Goal: Information Seeking & Learning: Learn about a topic

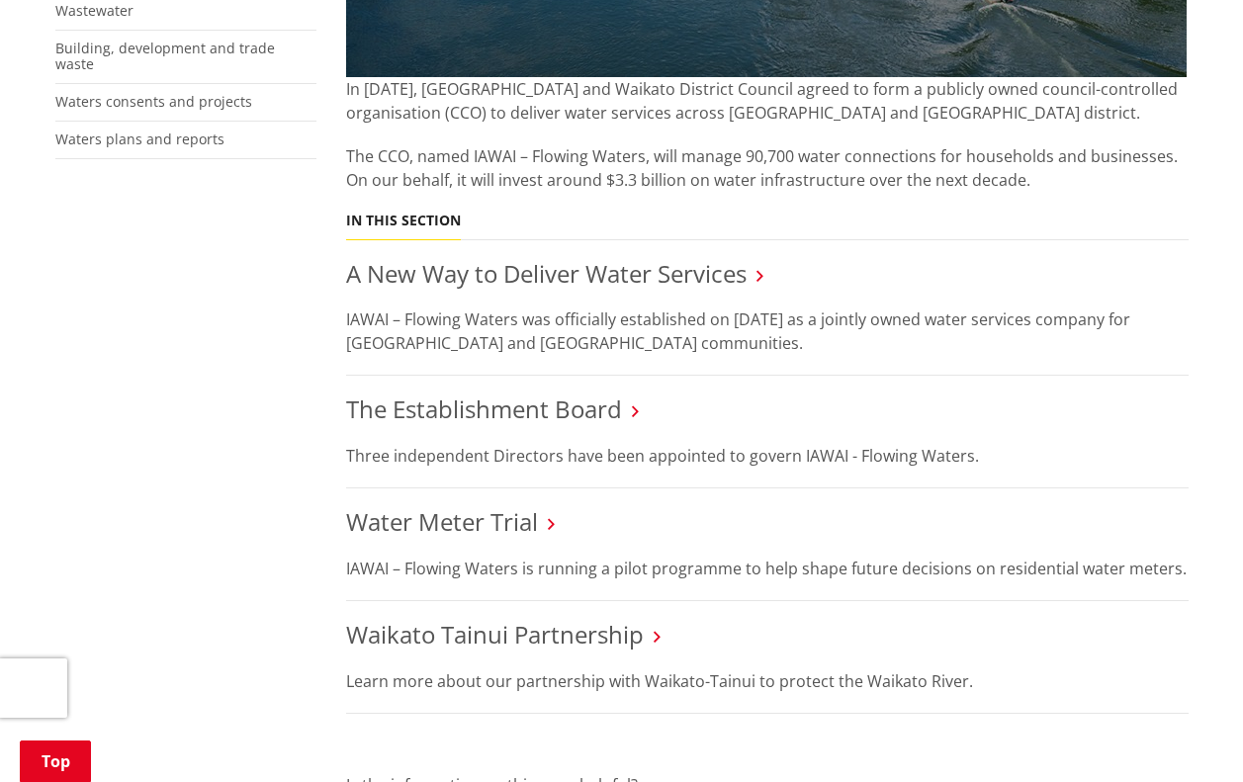
scroll to position [737, 0]
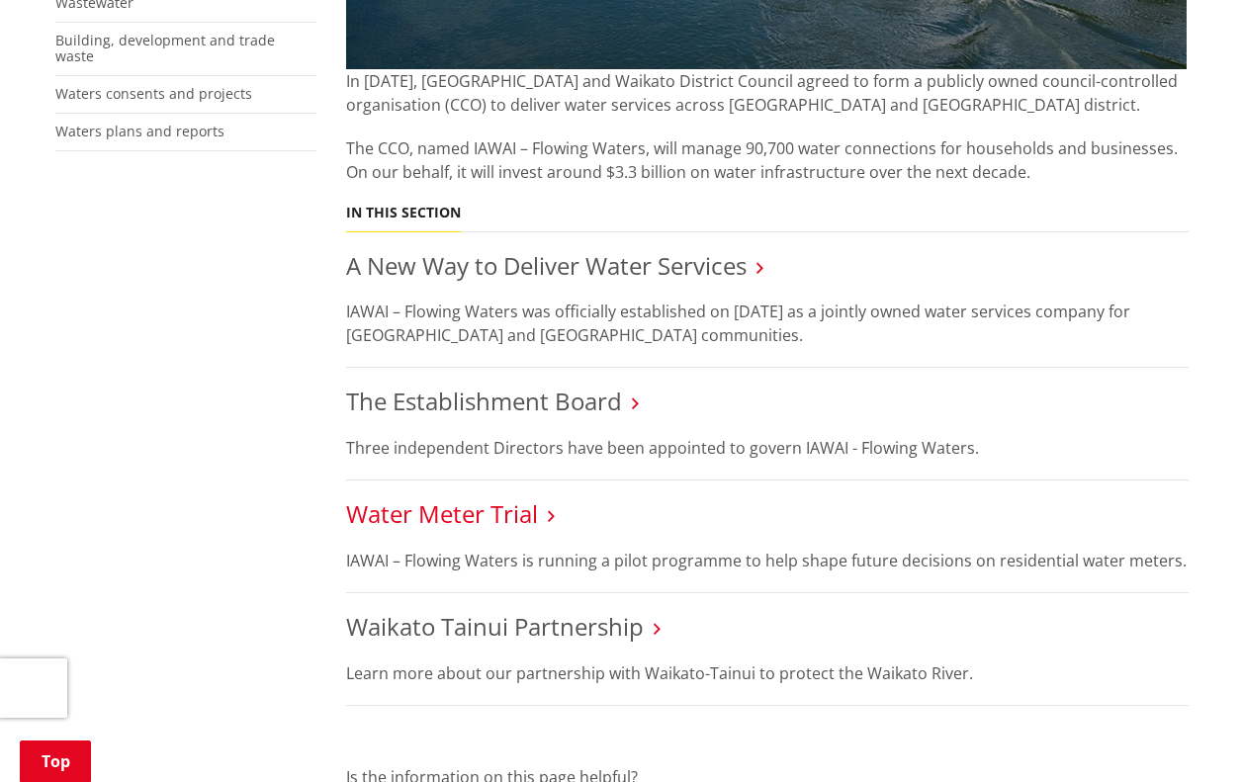
click at [484, 508] on link "Water Meter Trial" at bounding box center [442, 514] width 192 height 33
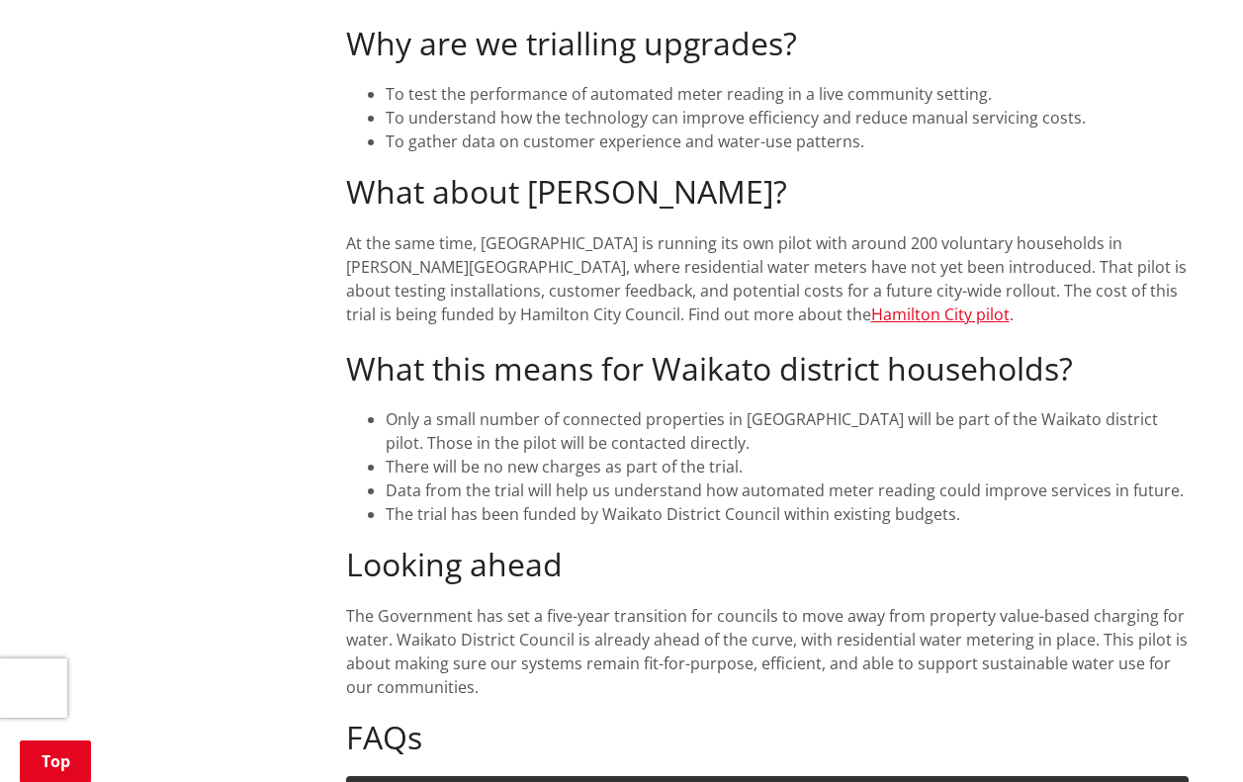
scroll to position [1129, 0]
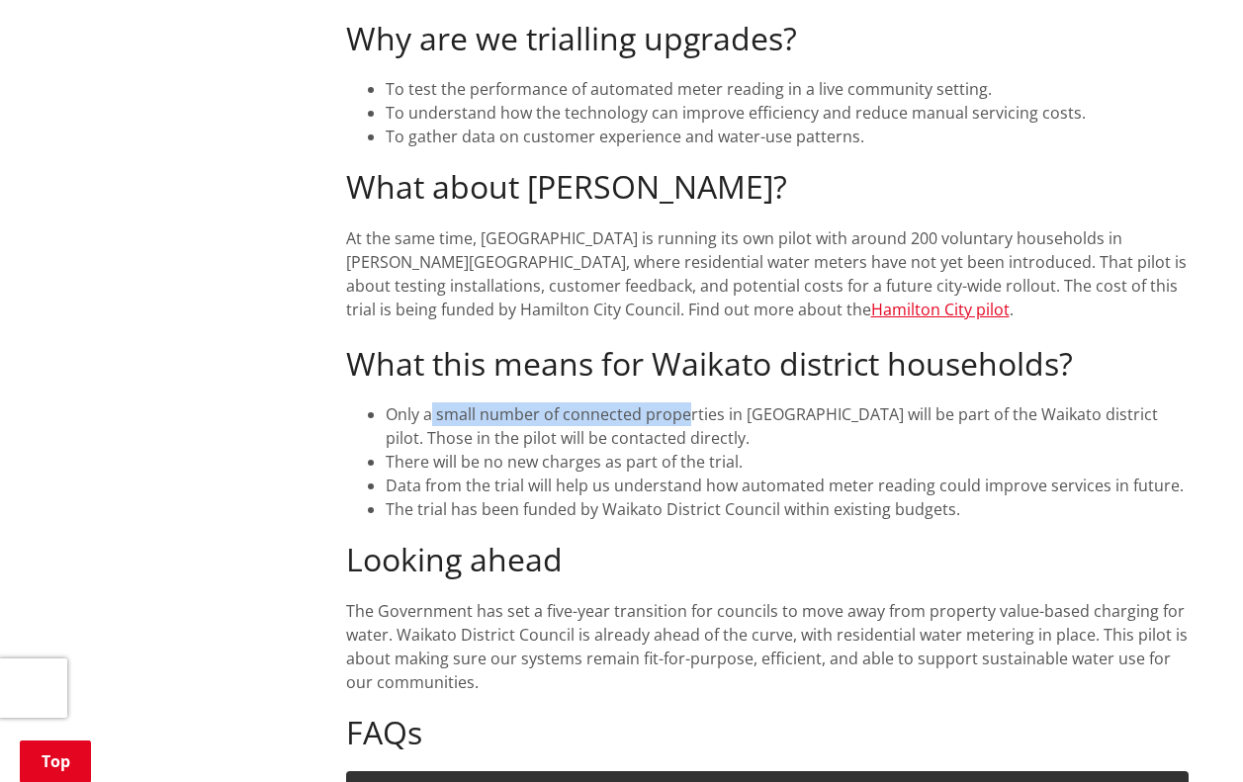
drag, startPoint x: 428, startPoint y: 387, endPoint x: 687, endPoint y: 386, distance: 258.2
click at [687, 403] on li "Only a small number of connected properties in [GEOGRAPHIC_DATA] will be part o…" at bounding box center [787, 426] width 803 height 47
click at [525, 450] on li "There will be no new charges as part of the trial." at bounding box center [787, 462] width 803 height 24
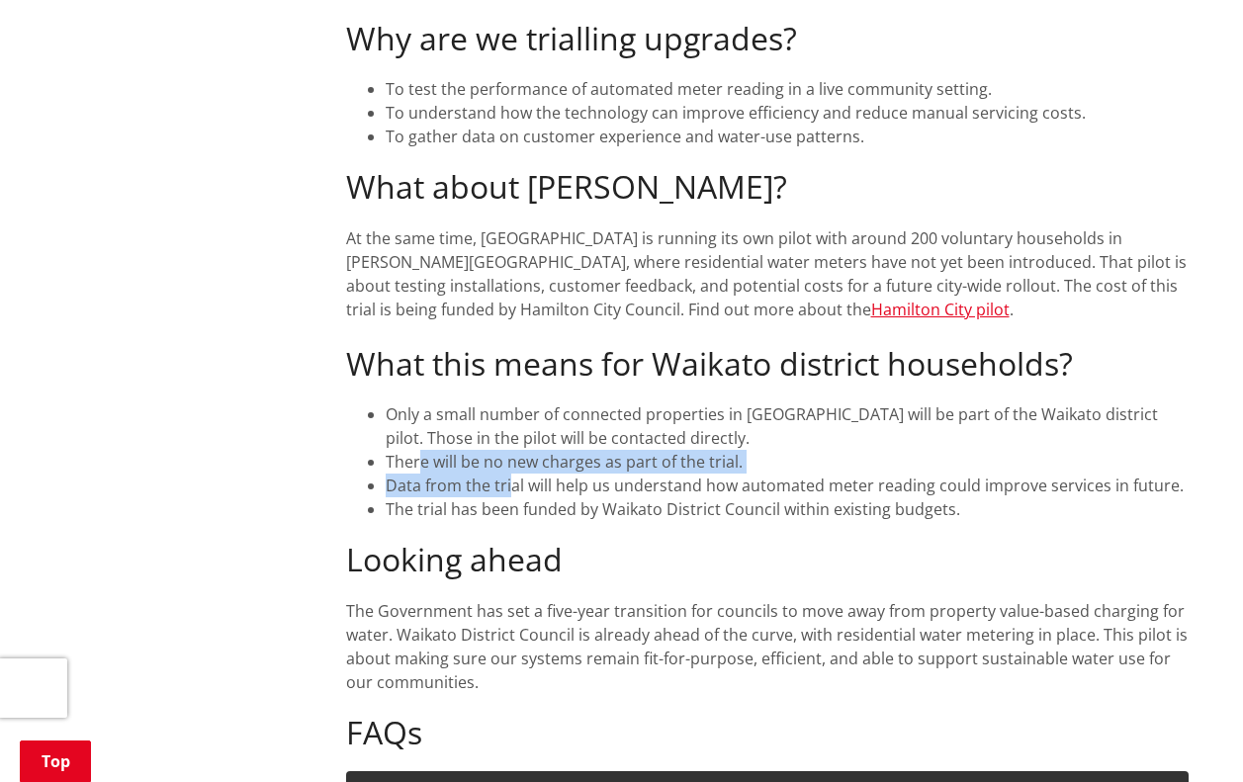
drag, startPoint x: 421, startPoint y: 433, endPoint x: 511, endPoint y: 437, distance: 90.1
click at [511, 437] on ul "Only a small number of connected properties in [GEOGRAPHIC_DATA] will be part o…" at bounding box center [767, 462] width 843 height 119
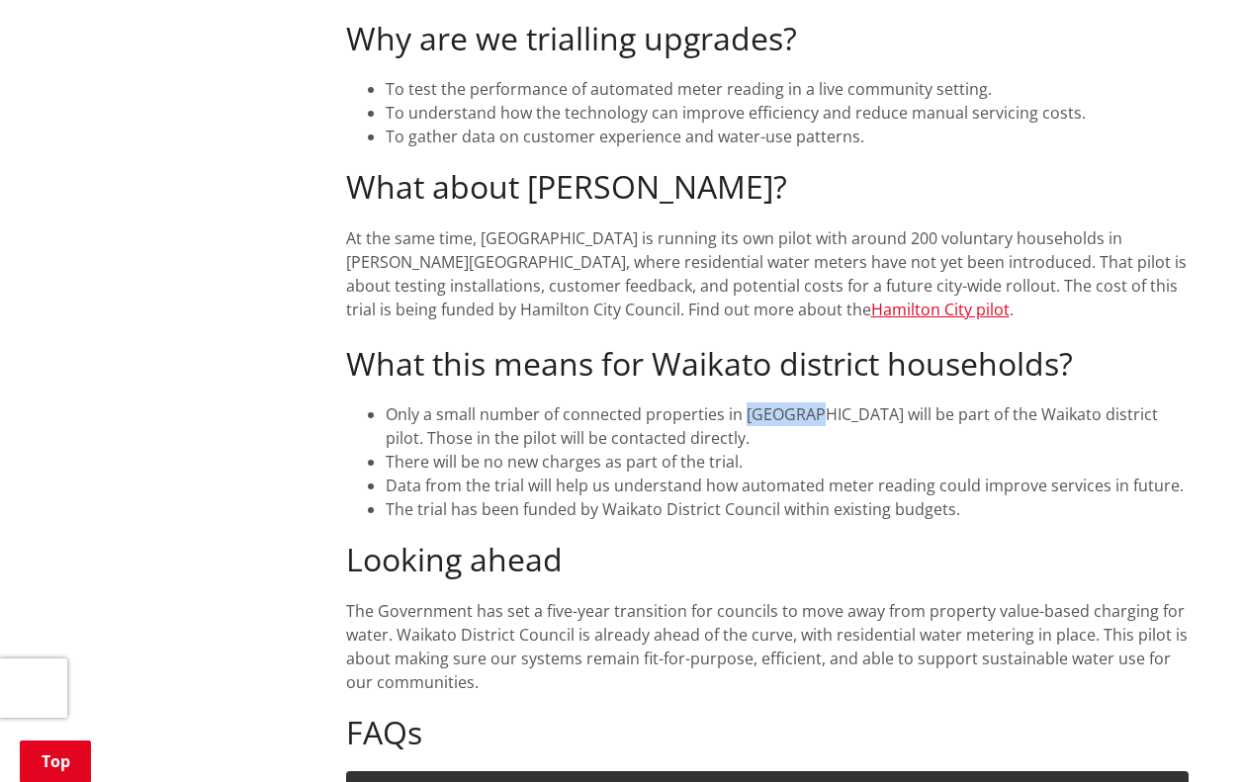
drag, startPoint x: 743, startPoint y: 374, endPoint x: 809, endPoint y: 376, distance: 66.3
click at [809, 403] on li "Only a small number of connected properties in [GEOGRAPHIC_DATA] will be part o…" at bounding box center [787, 426] width 803 height 47
copy li "Te Aakau"
click at [864, 403] on li "Only a small number of connected properties in [GEOGRAPHIC_DATA] will be part o…" at bounding box center [787, 426] width 803 height 47
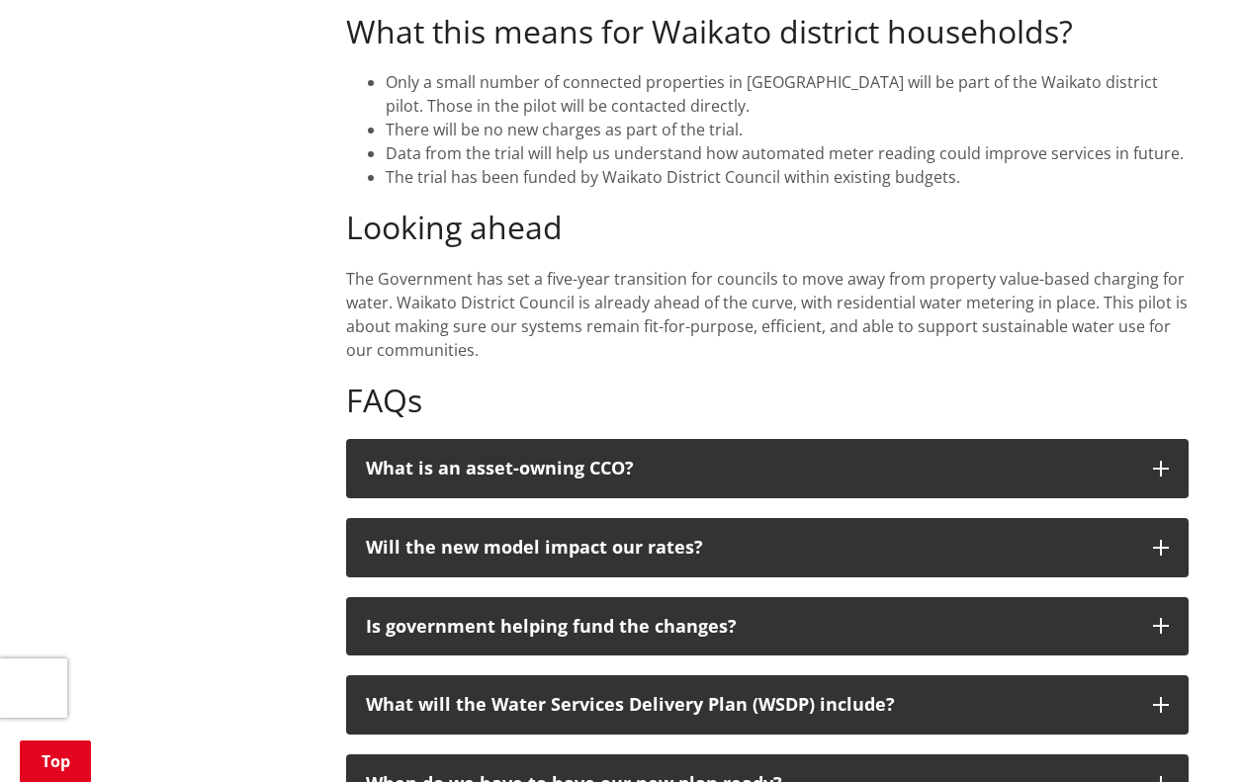
scroll to position [1462, 0]
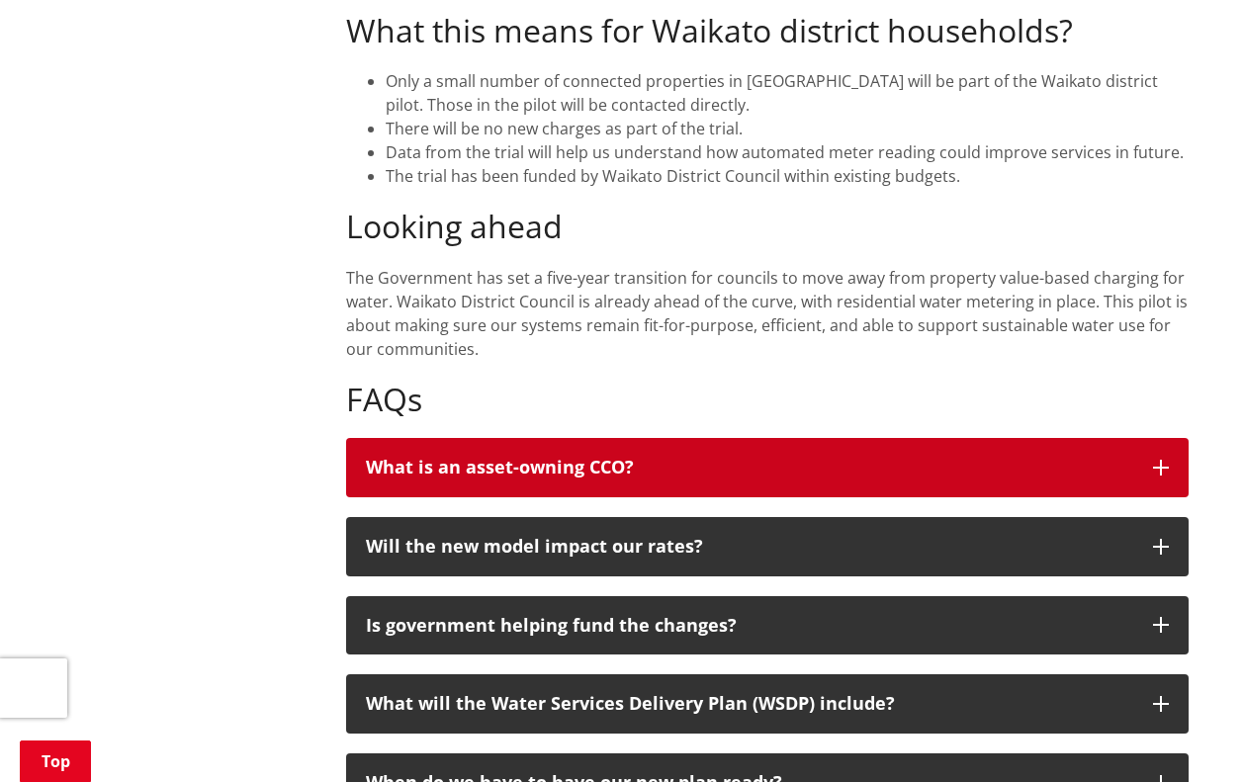
click at [1155, 460] on icon "button" at bounding box center [1161, 468] width 16 height 16
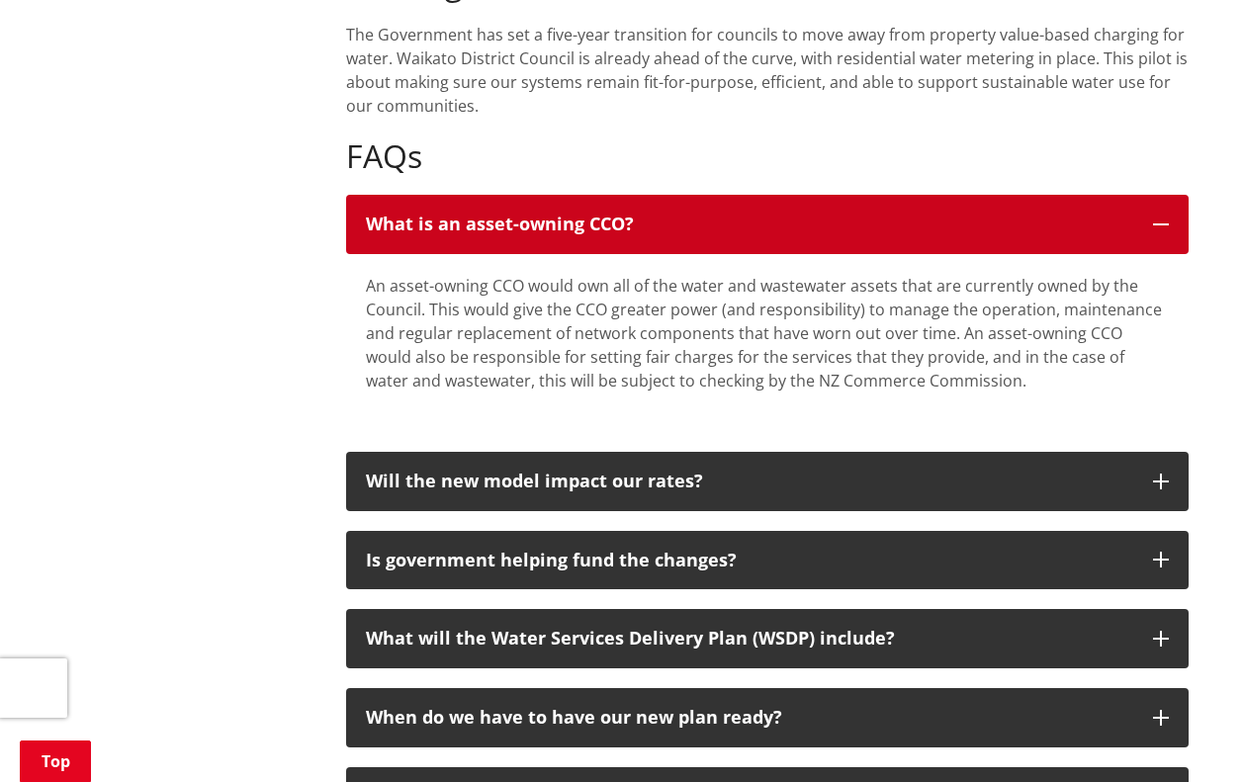
scroll to position [1707, 0]
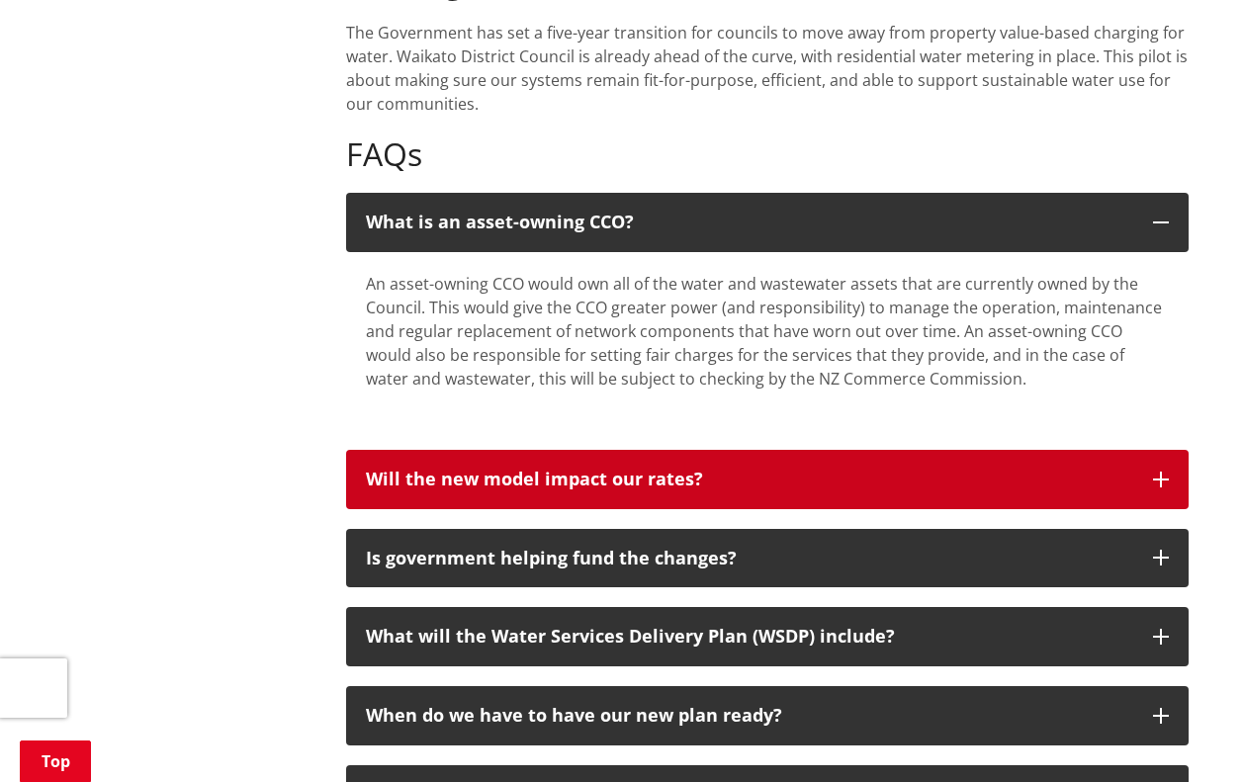
click at [1166, 472] on icon "button" at bounding box center [1161, 480] width 16 height 16
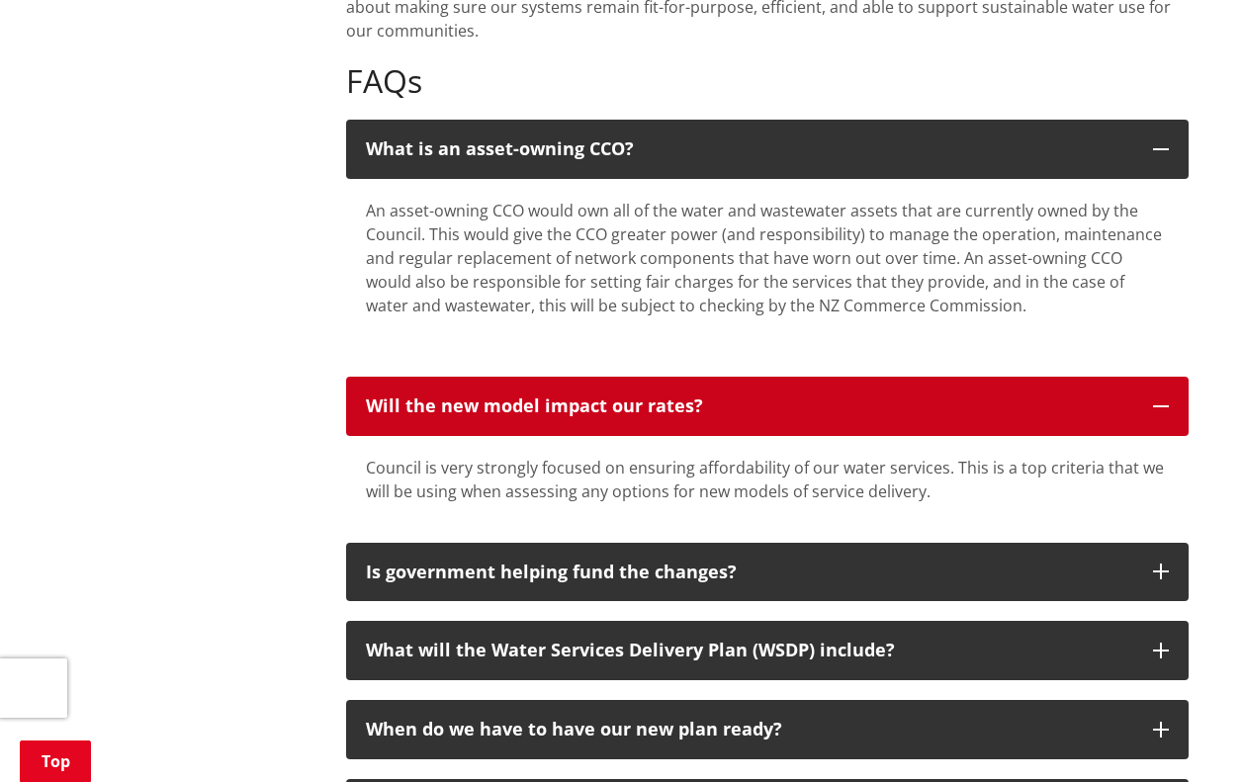
scroll to position [1802, 0]
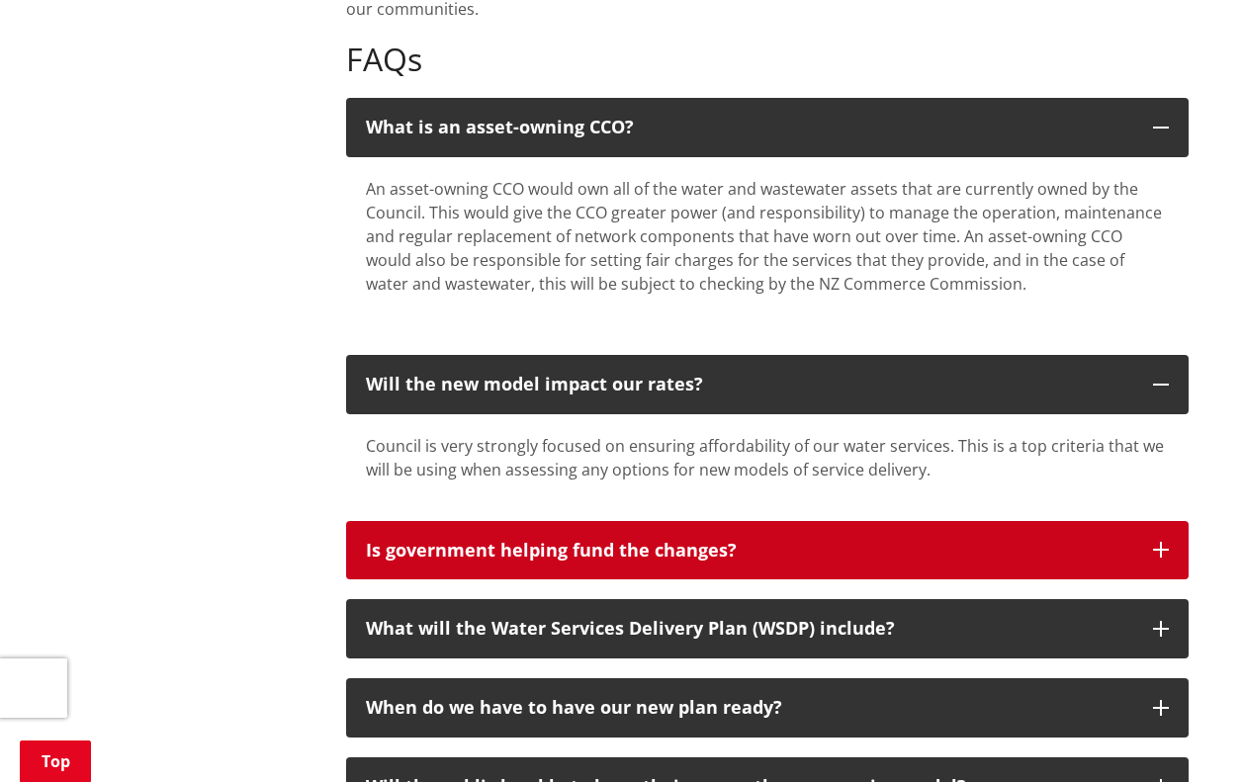
click at [1165, 542] on icon "button" at bounding box center [1161, 550] width 16 height 16
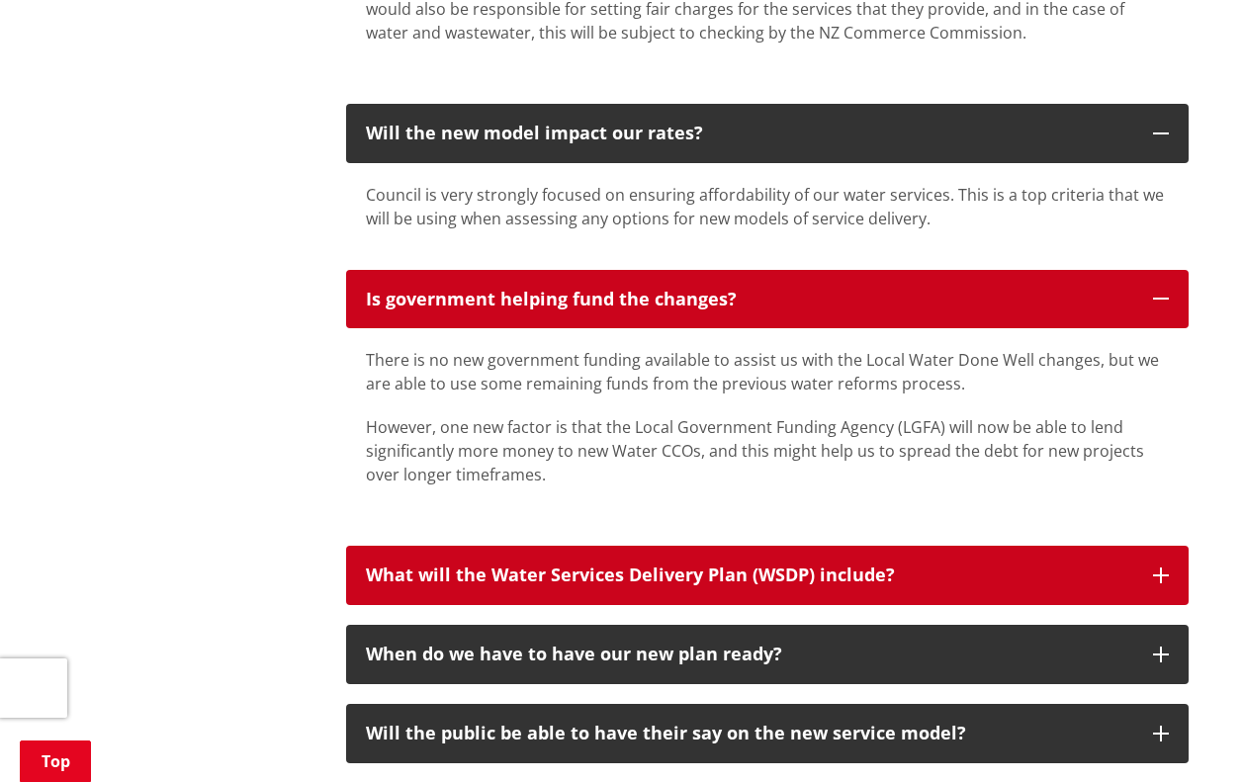
scroll to position [2066, 0]
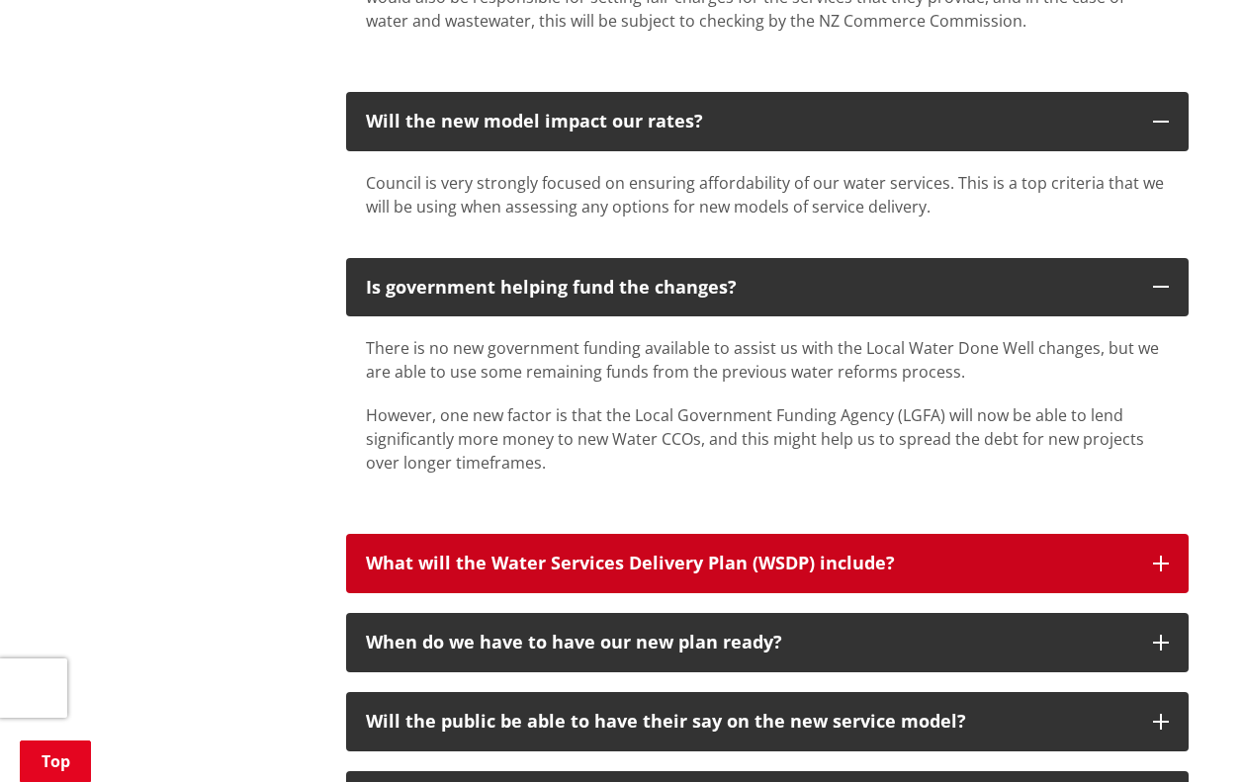
click at [901, 536] on button "What will the Water Services Delivery Plan (WSDP) include?" at bounding box center [767, 563] width 843 height 59
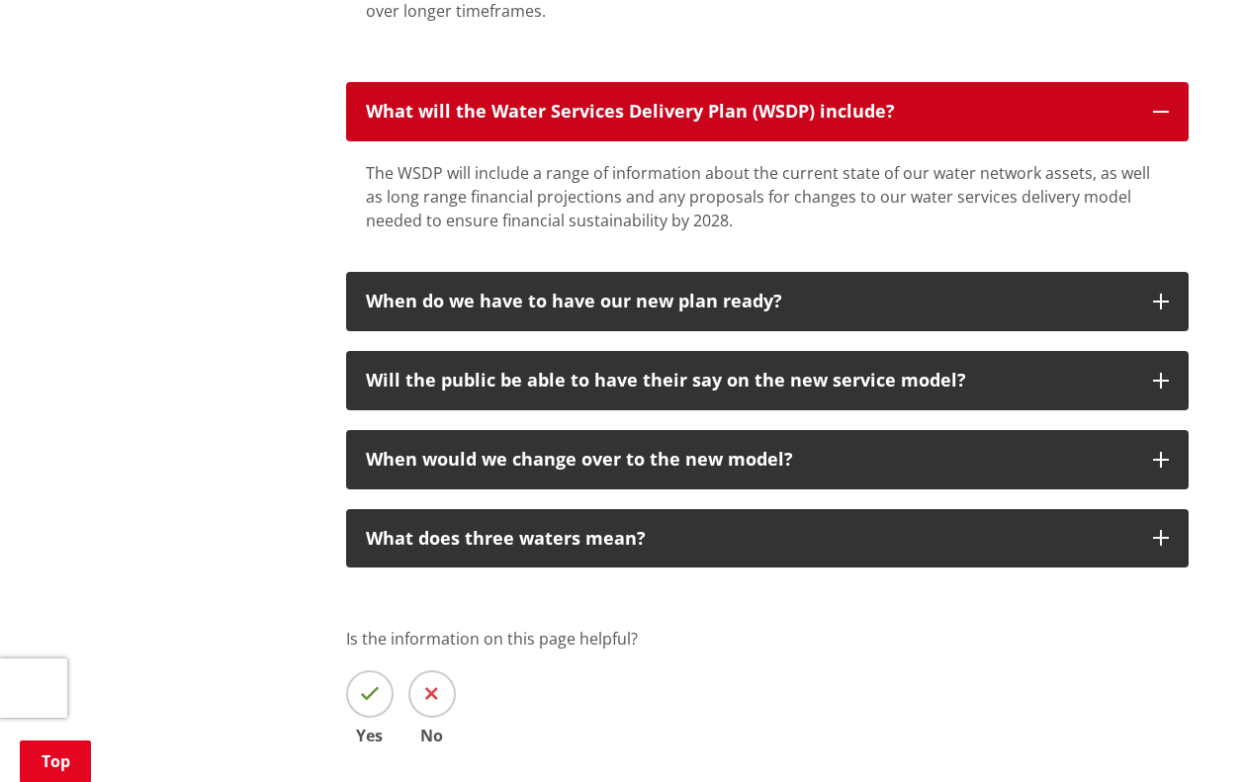
scroll to position [2537, 0]
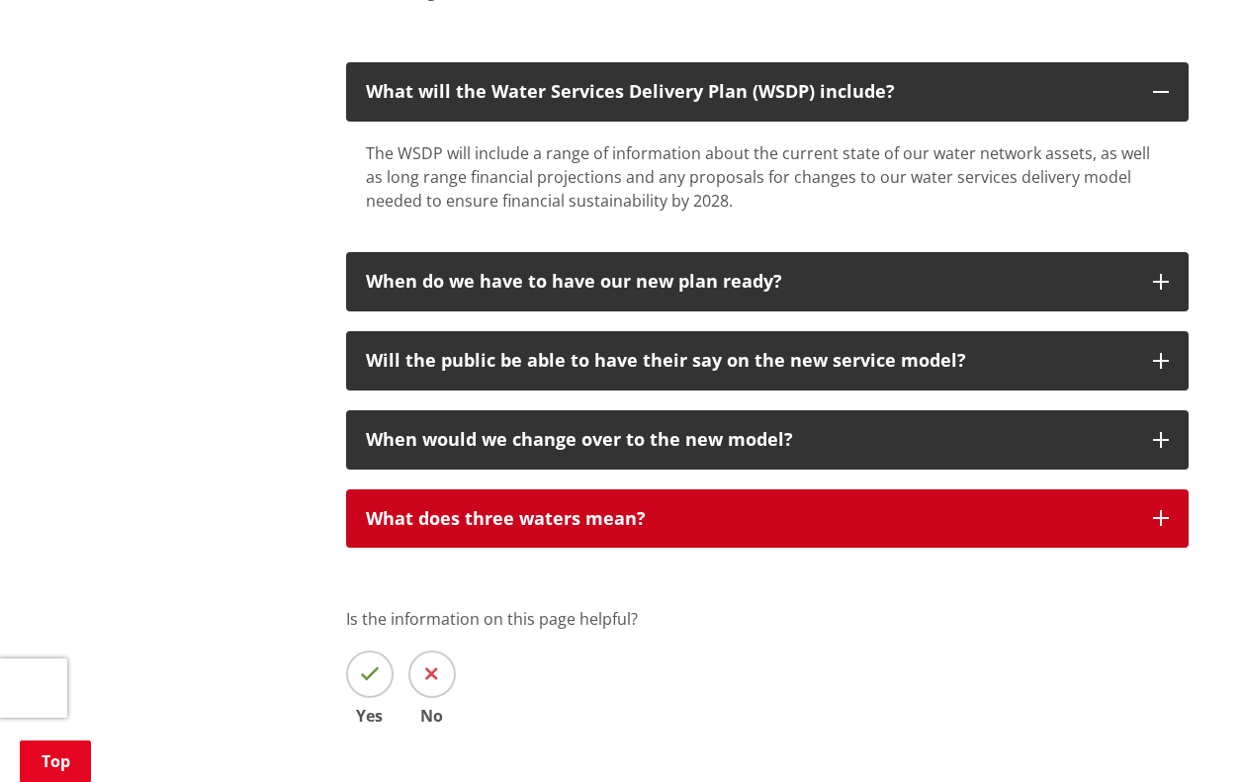
click at [892, 509] on div "What does three waters mean?" at bounding box center [750, 519] width 768 height 20
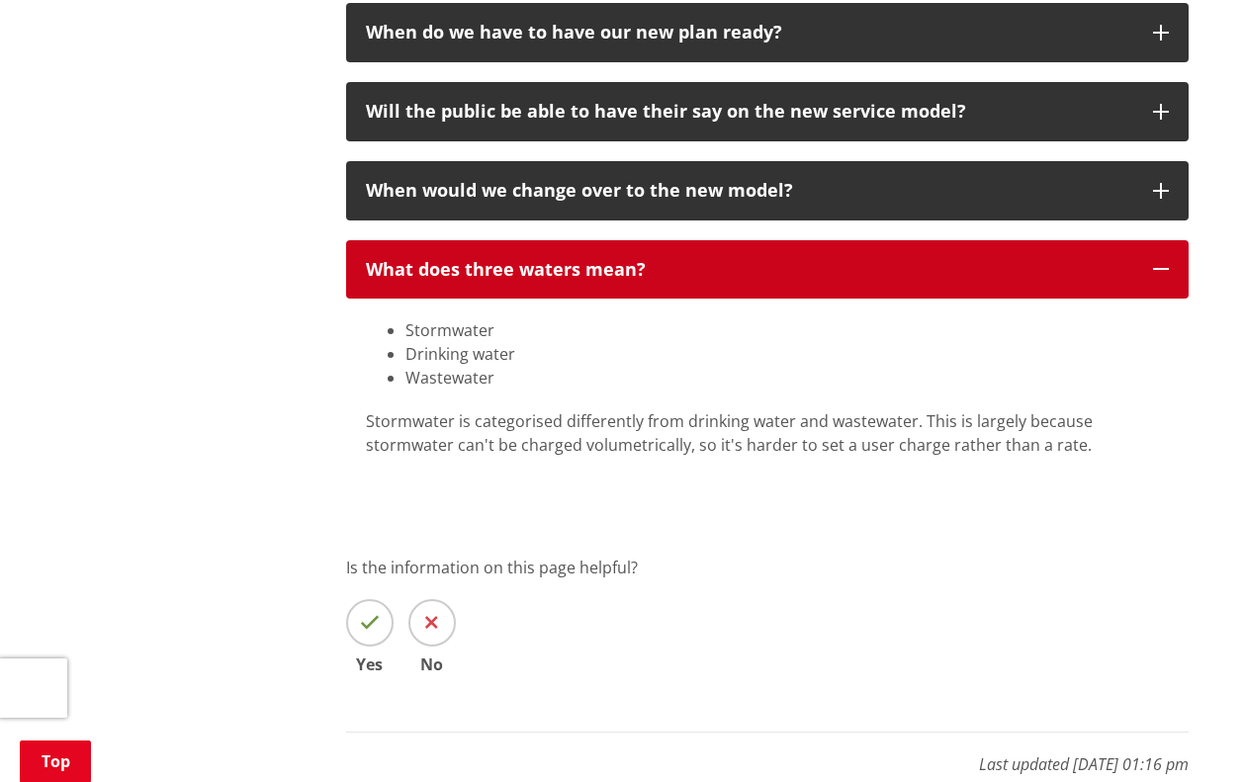
scroll to position [2791, 0]
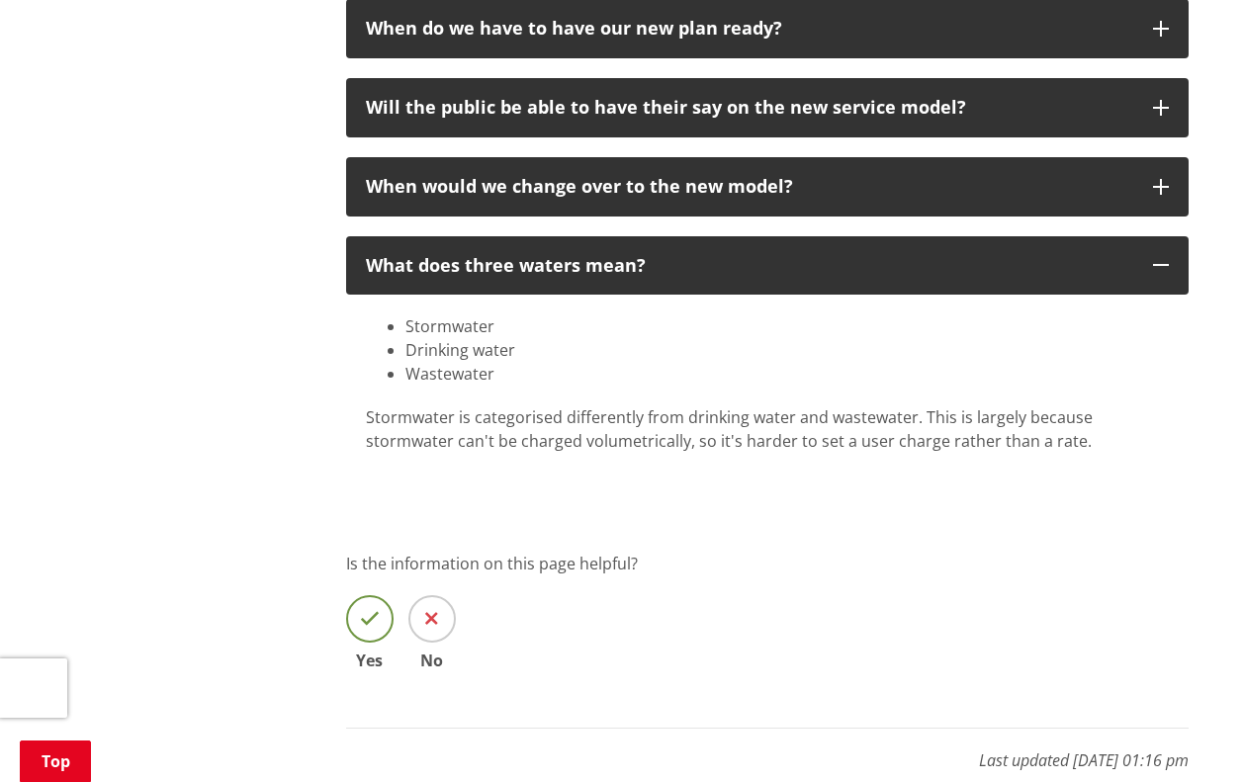
click at [374, 609] on icon at bounding box center [370, 619] width 20 height 20
click at [0, 0] on input "Yes" at bounding box center [0, 0] width 0 height 0
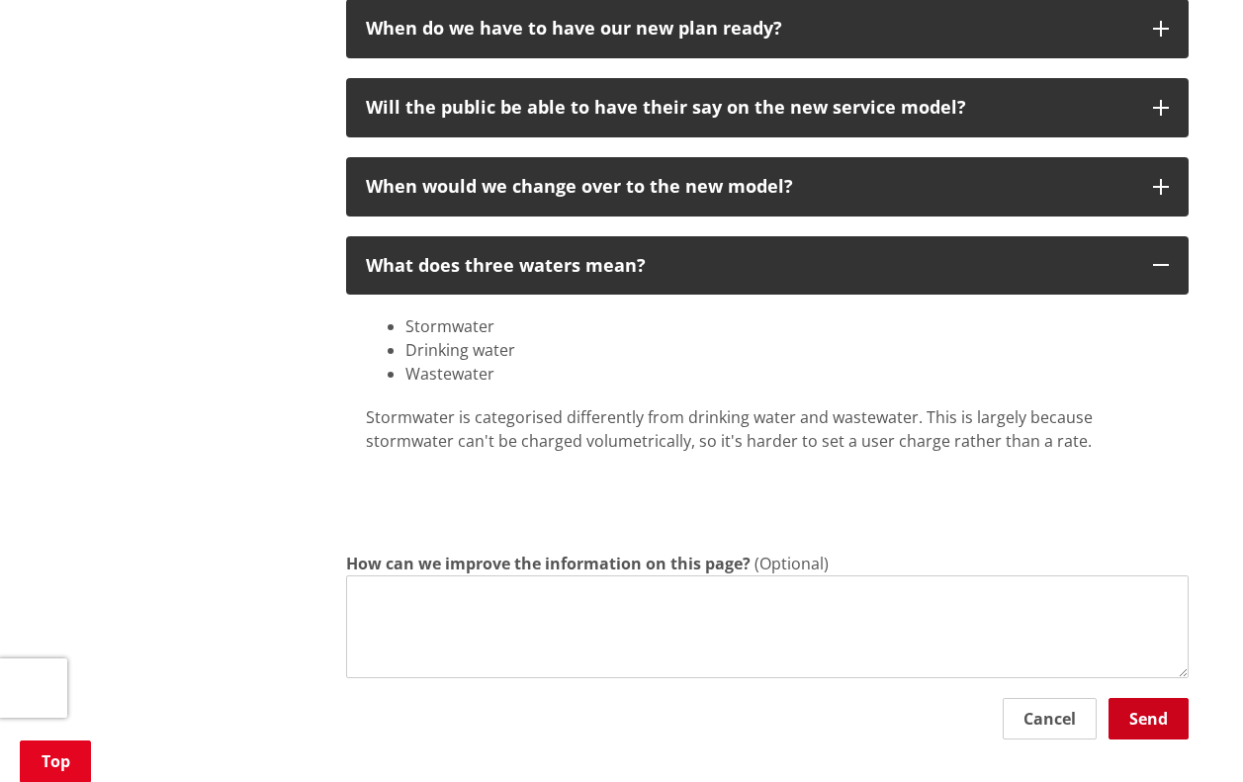
click at [1140, 698] on button "Send" at bounding box center [1149, 719] width 80 height 42
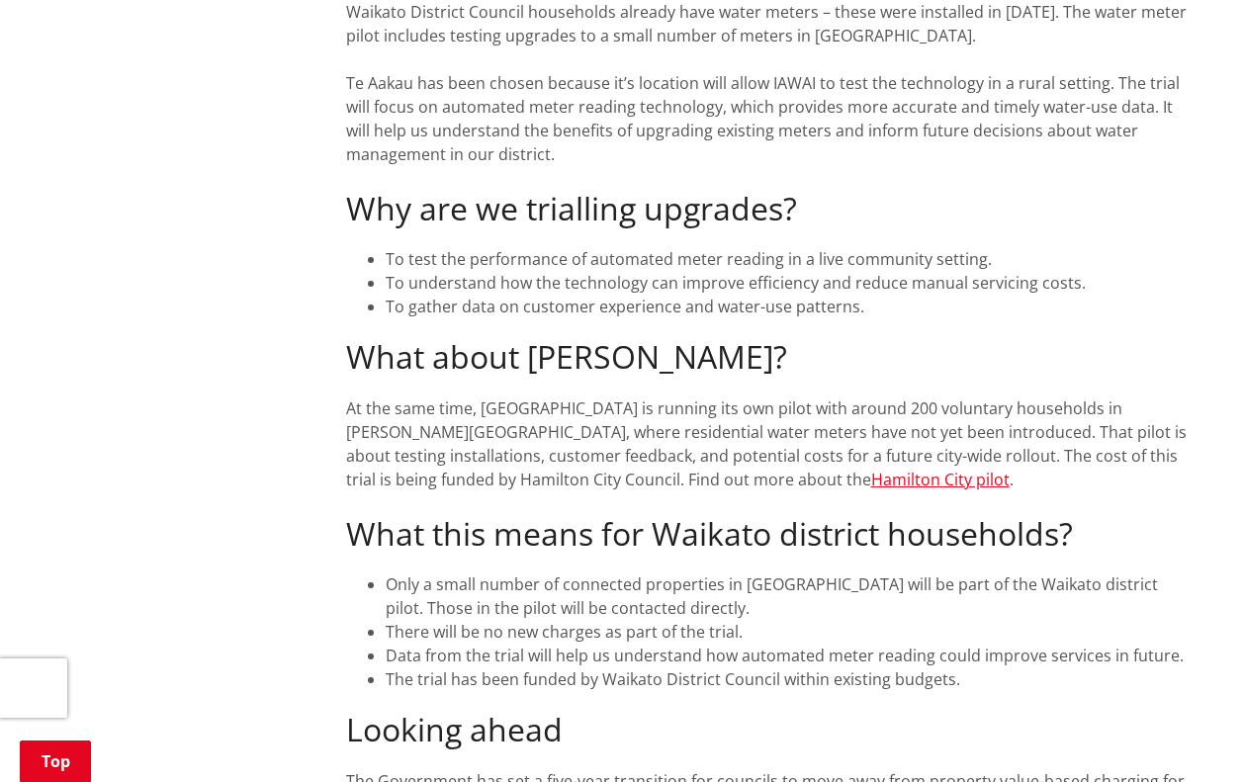
scroll to position [953, 0]
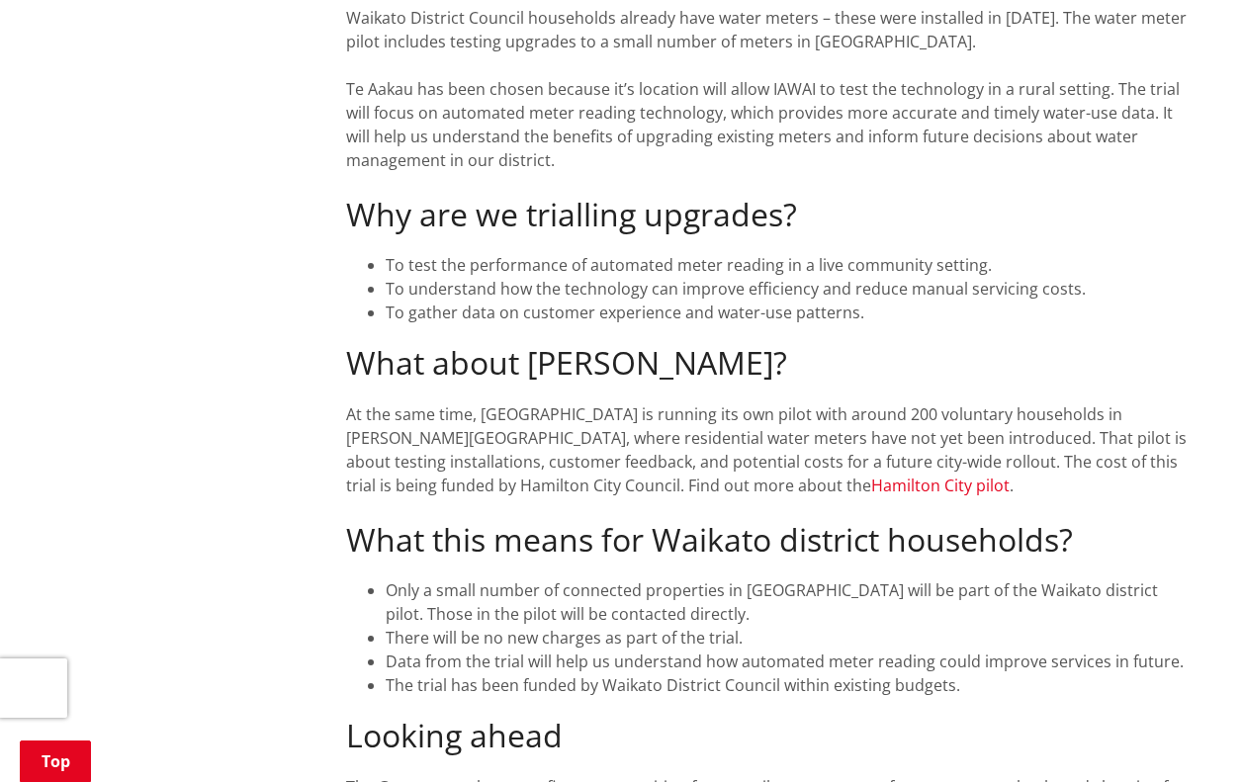
click at [872, 475] on link "Hamilton City pilot" at bounding box center [941, 486] width 138 height 22
